Goal: Transaction & Acquisition: Purchase product/service

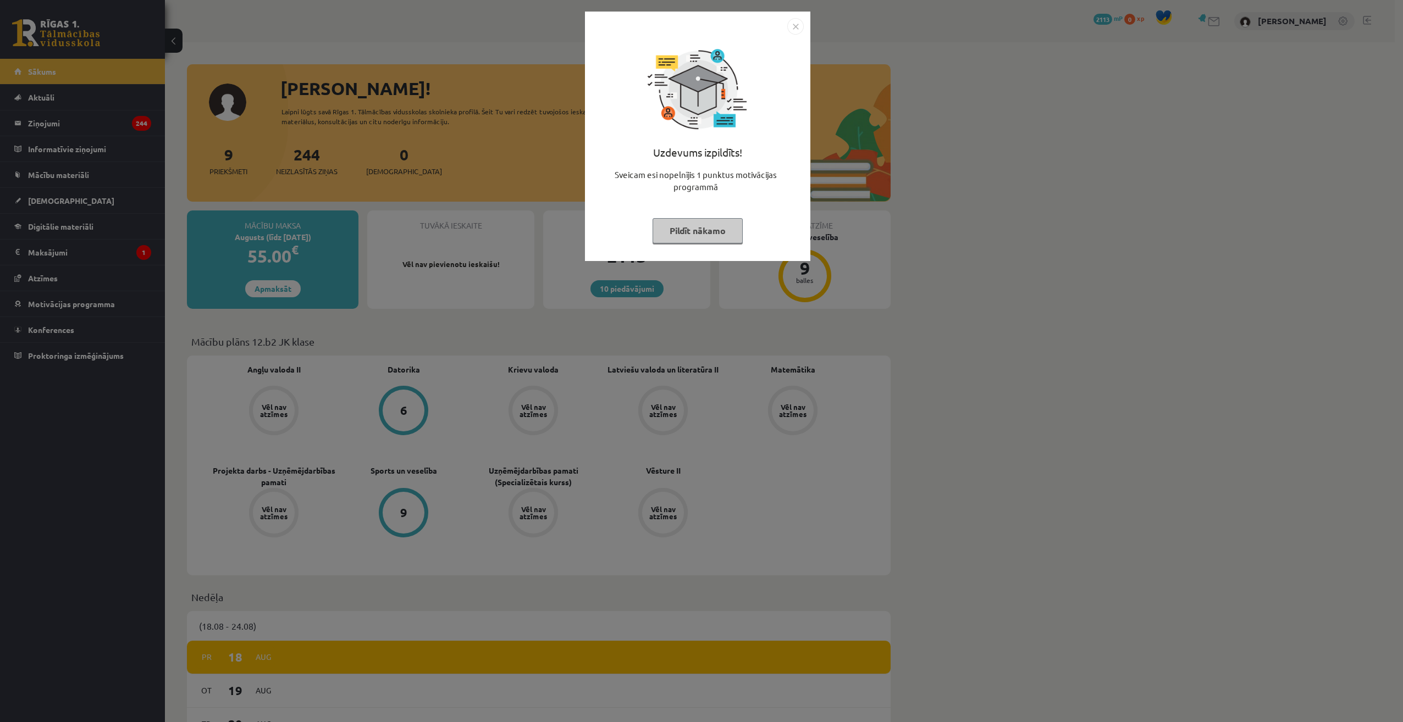
click at [795, 23] on img "Close" at bounding box center [795, 26] width 16 height 16
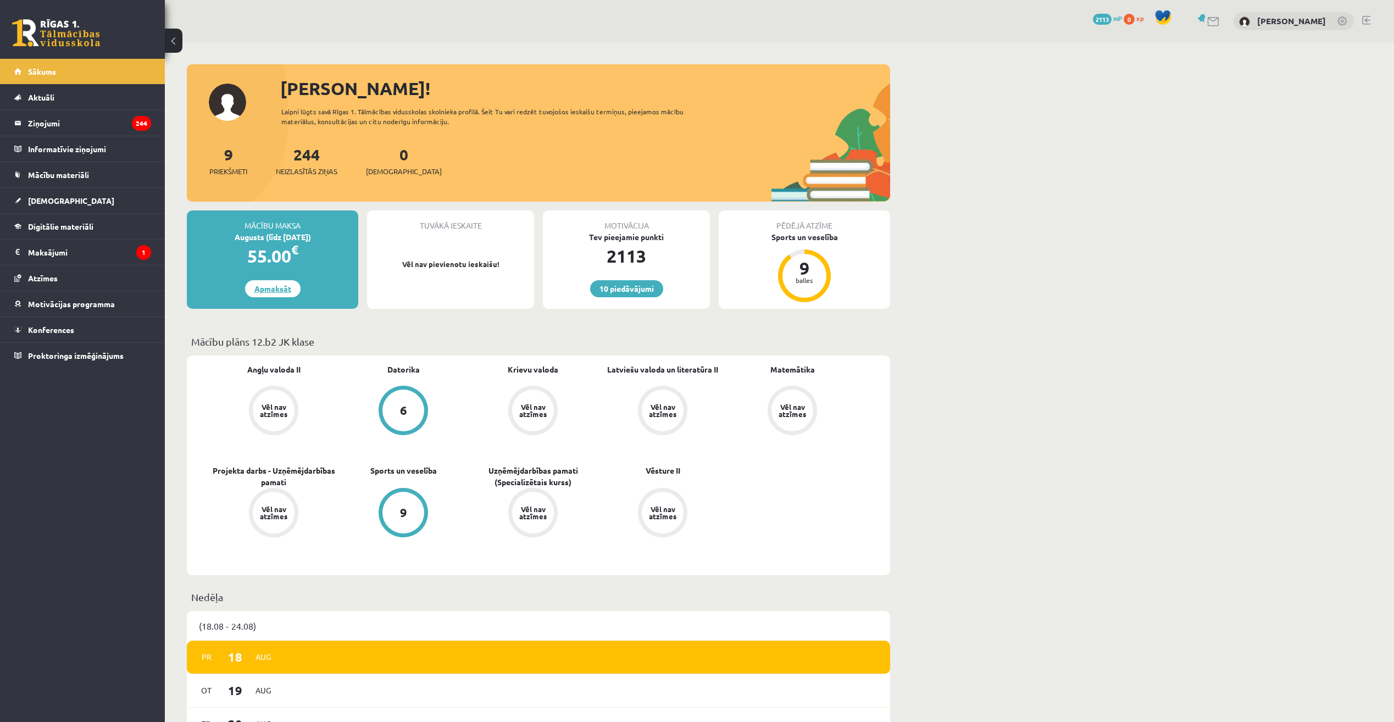
click at [291, 283] on link "Apmaksāt" at bounding box center [273, 288] width 56 height 17
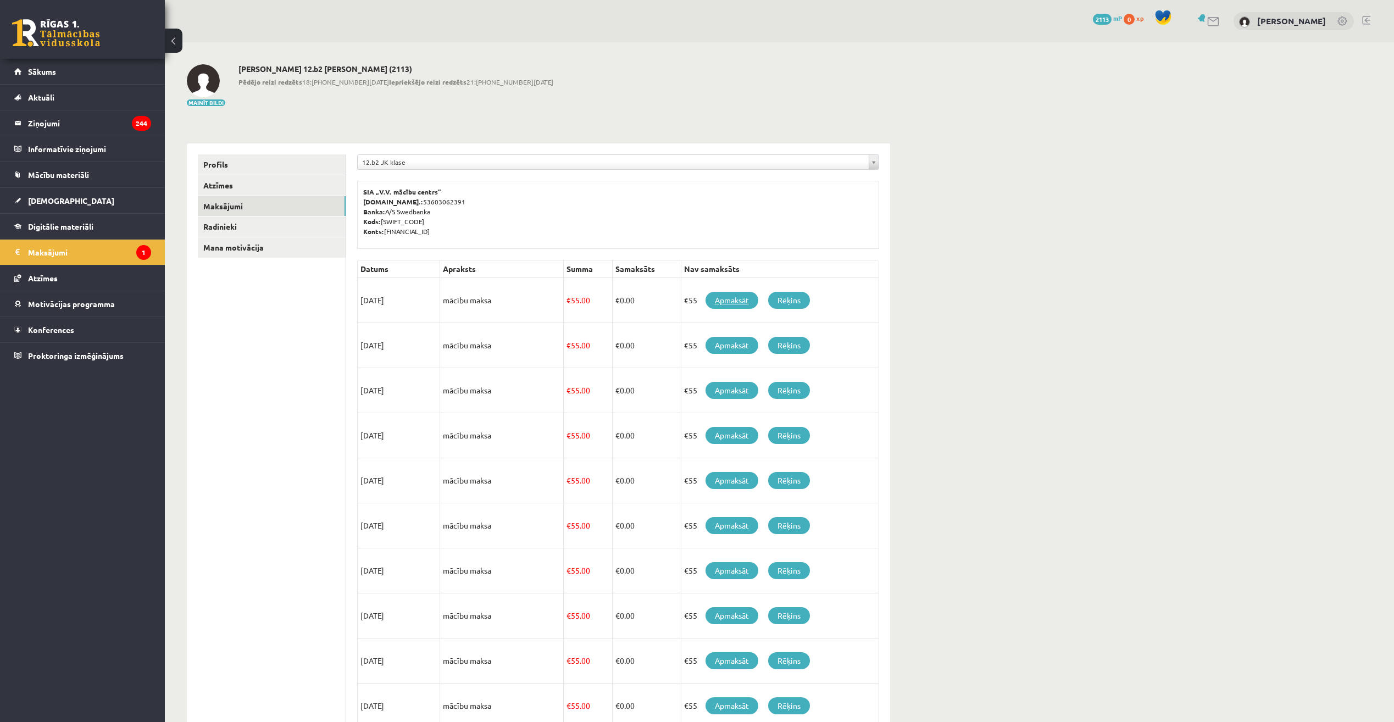
click at [748, 300] on link "Apmaksāt" at bounding box center [732, 300] width 53 height 17
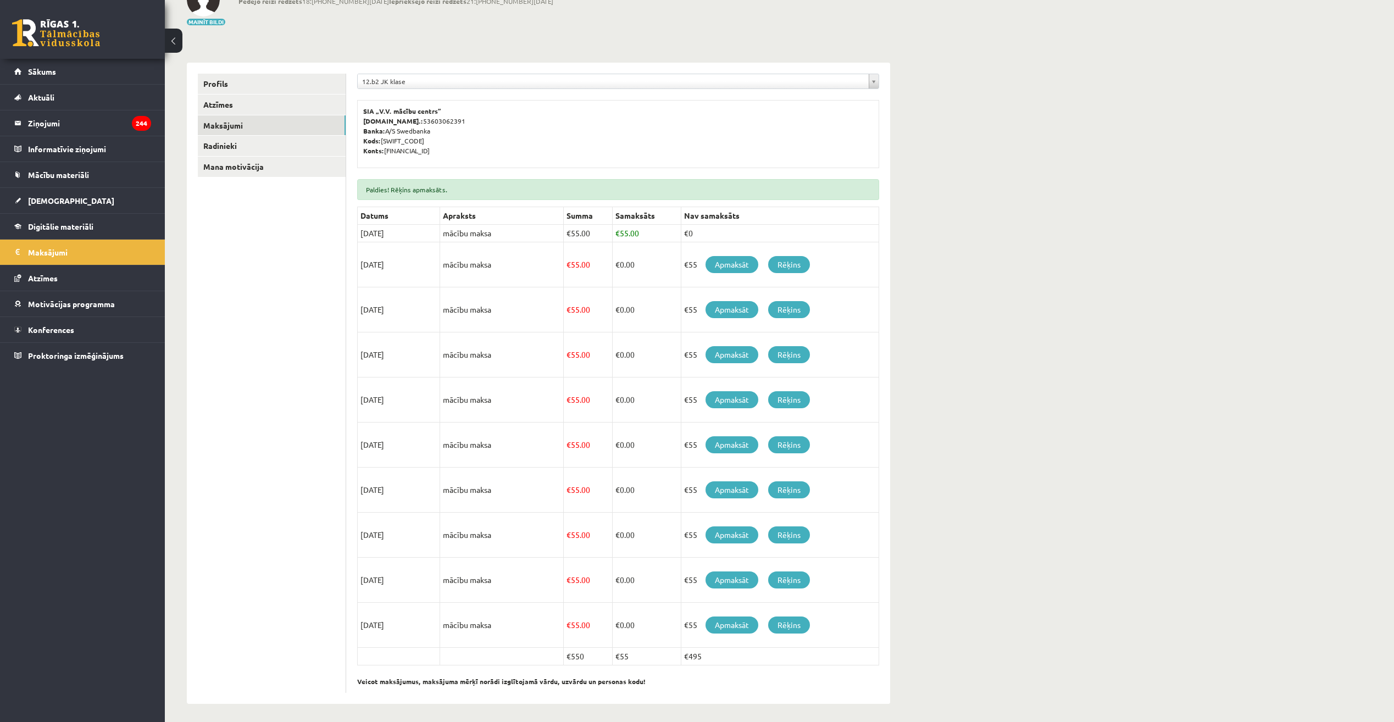
scroll to position [112, 0]
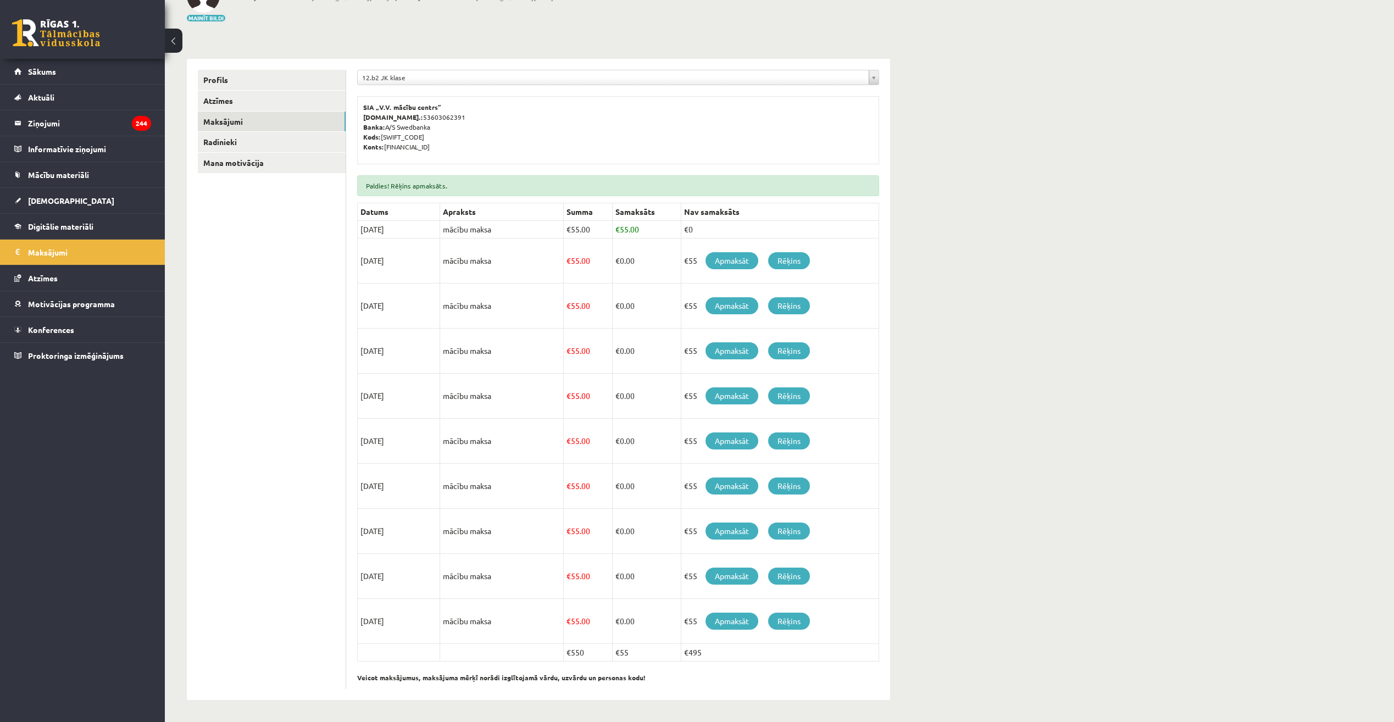
click at [719, 658] on td "€495" at bounding box center [780, 653] width 198 height 18
click at [727, 654] on td "€495" at bounding box center [780, 653] width 198 height 18
click at [732, 264] on link "Apmaksāt" at bounding box center [732, 260] width 53 height 17
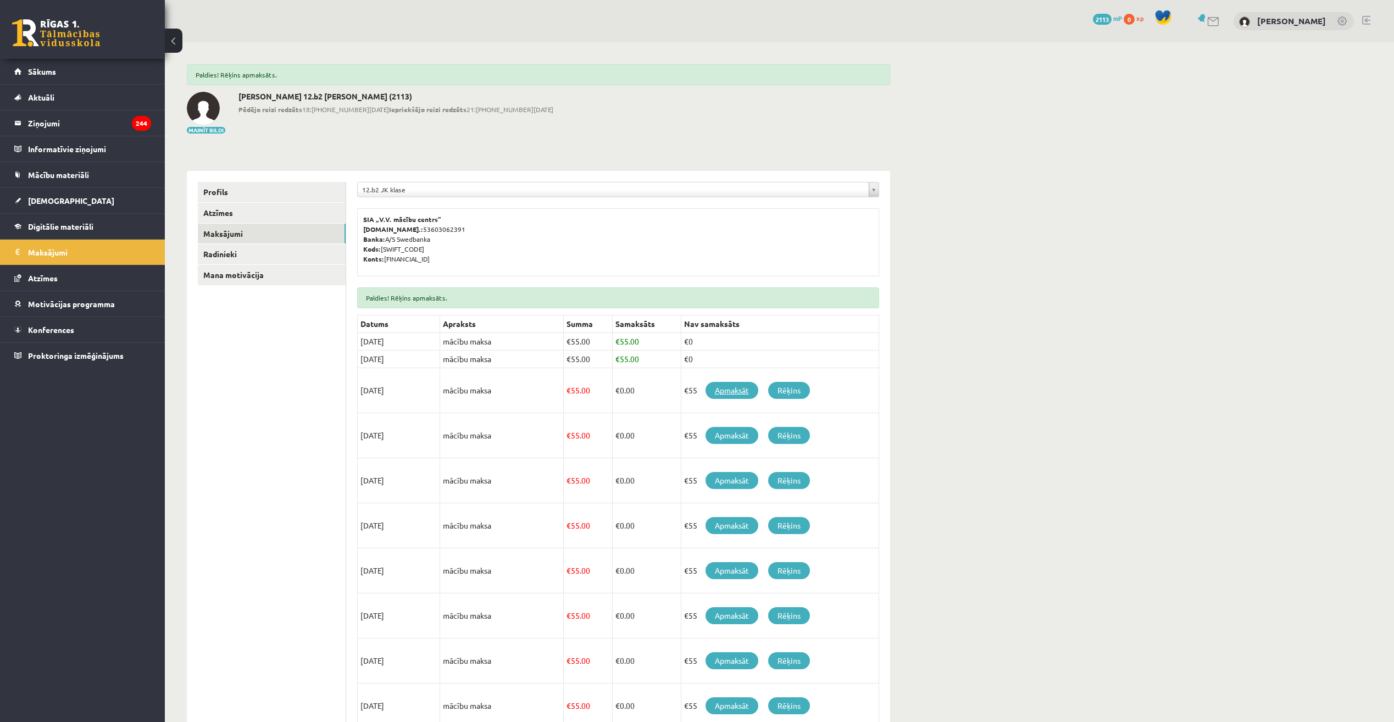
click at [719, 385] on link "Apmaksāt" at bounding box center [732, 390] width 53 height 17
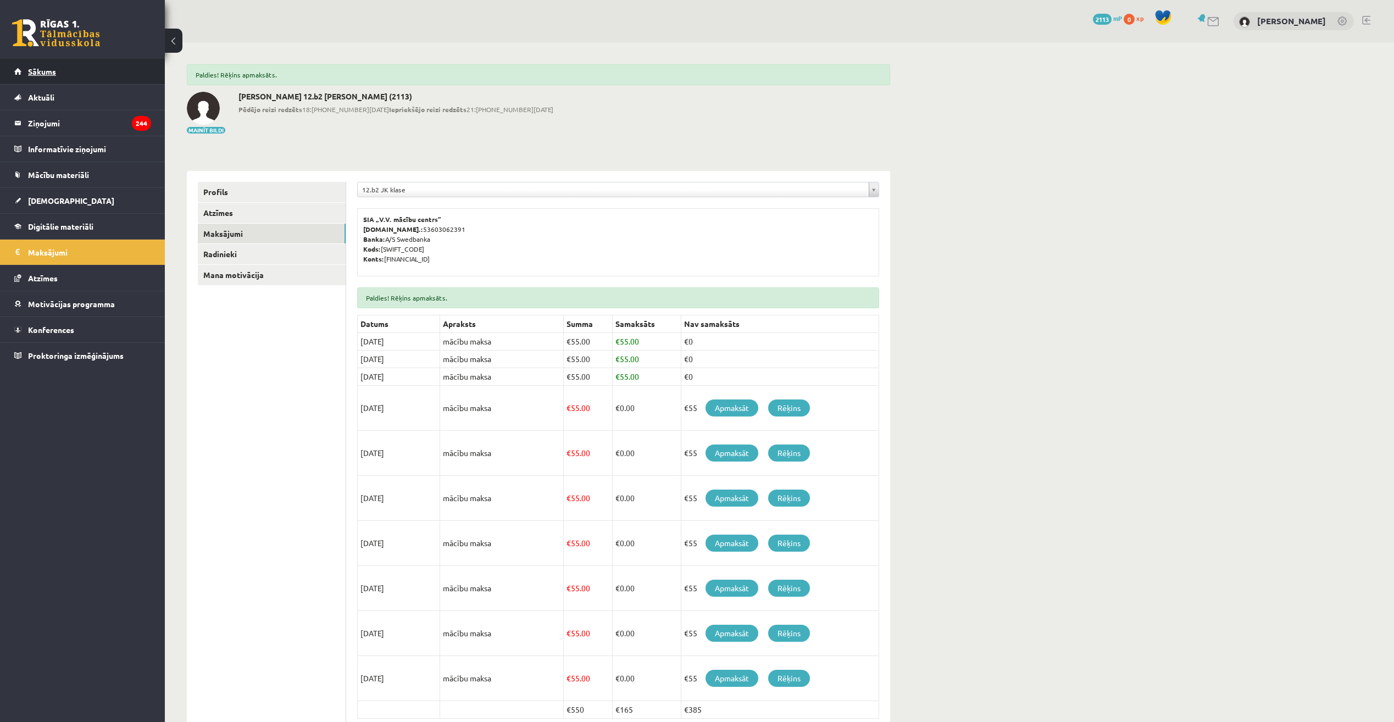
click at [62, 75] on link "Sākums" at bounding box center [82, 71] width 137 height 25
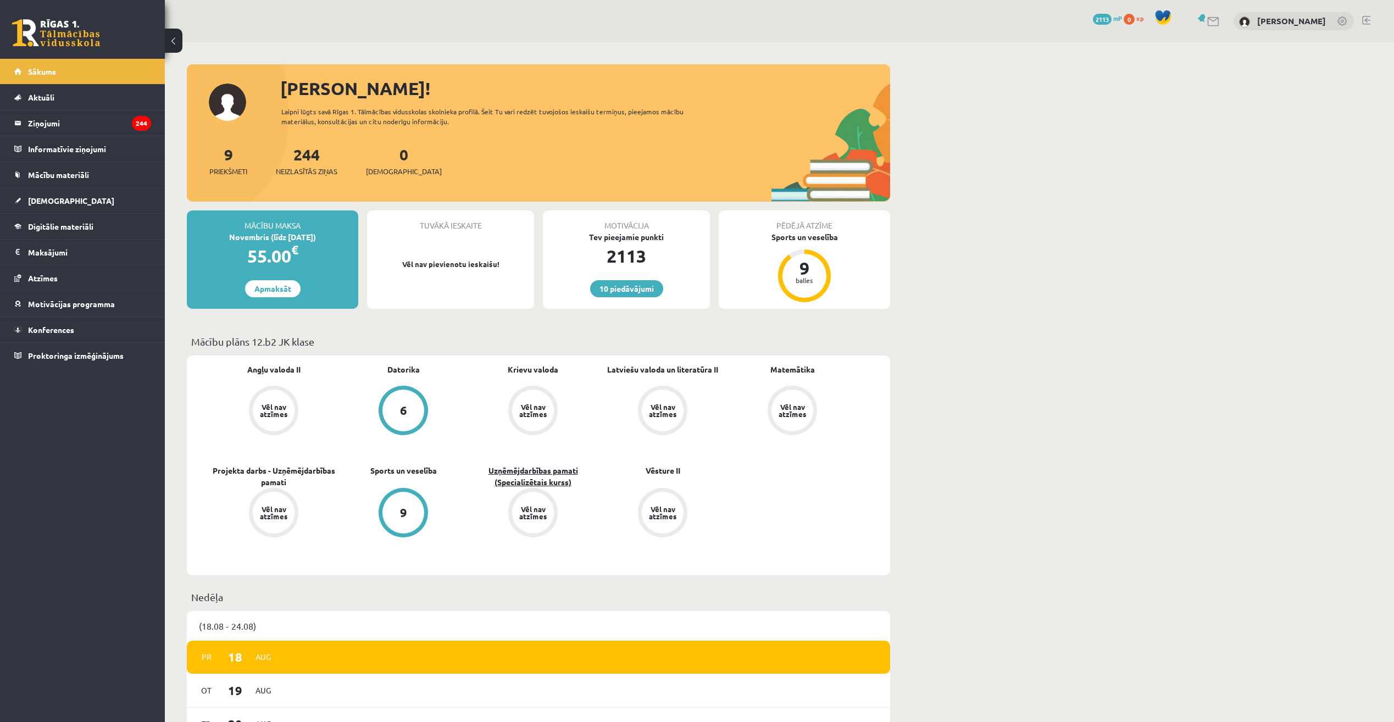
click at [526, 475] on link "Uzņēmējdarbības pamati (Specializētais kurss)" at bounding box center [533, 476] width 130 height 23
